Goal: Find specific page/section: Find specific page/section

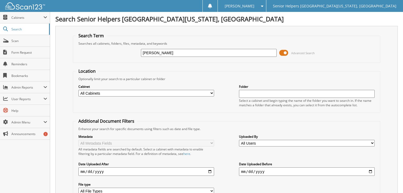
type input "[PERSON_NAME]"
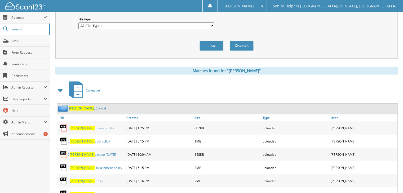
scroll to position [166, 0]
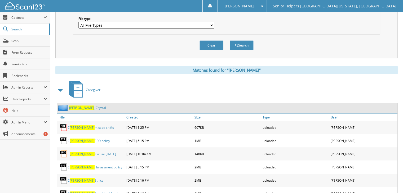
click at [81, 105] on div "[PERSON_NAME]" at bounding box center [81, 108] width 49 height 7
click at [79, 106] on link "[PERSON_NAME]" at bounding box center [87, 108] width 37 height 5
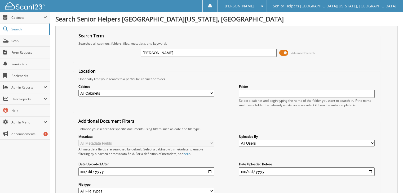
type input "[PERSON_NAME]"
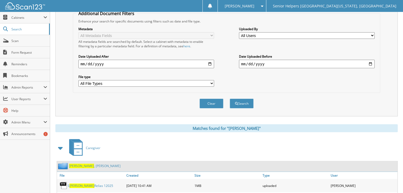
scroll to position [108, 0]
click at [70, 164] on span "Burton" at bounding box center [81, 166] width 25 height 5
